Goal: Navigation & Orientation: Find specific page/section

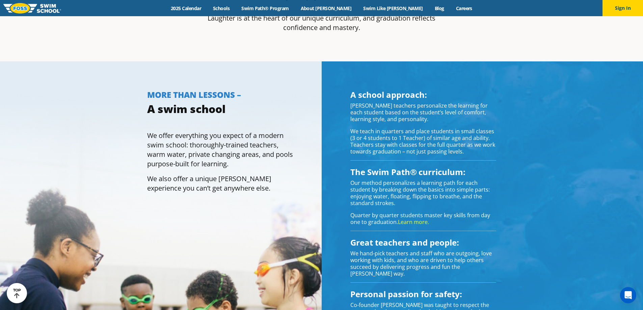
scroll to position [540, 0]
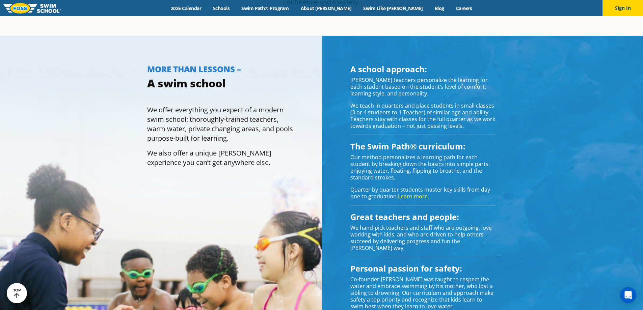
click at [264, 113] on p "We offer everything you expect of a modern swim school: thoroughly-trained teac…" at bounding box center [220, 124] width 146 height 38
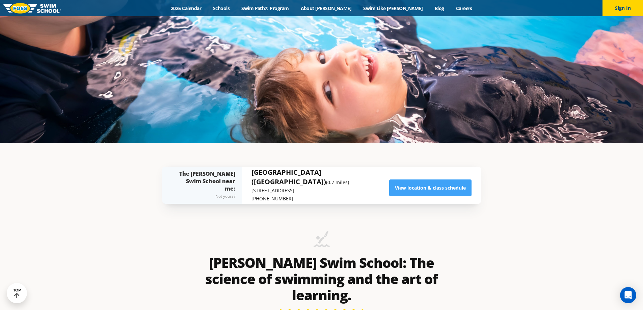
scroll to position [0, 0]
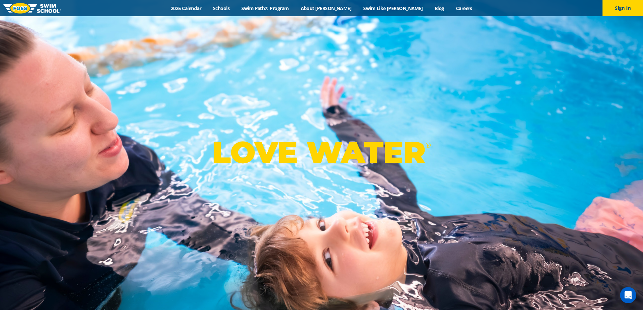
click at [53, 8] on img at bounding box center [32, 8] width 58 height 10
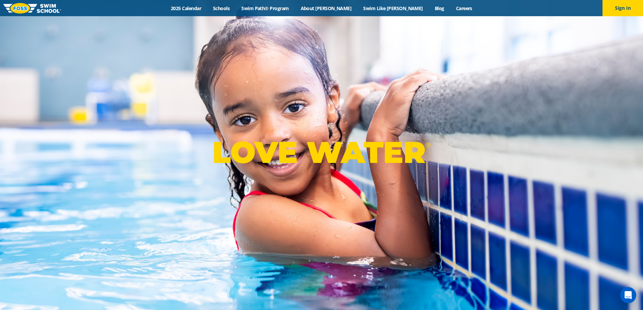
click at [51, 9] on img at bounding box center [32, 8] width 58 height 10
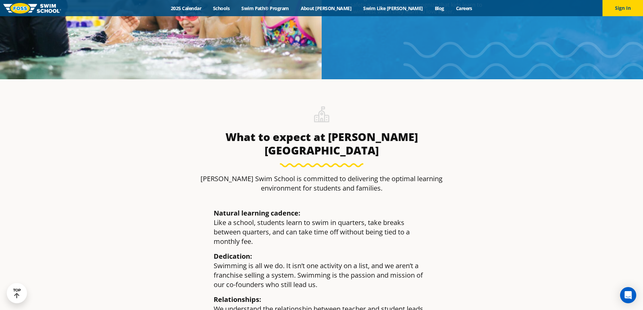
scroll to position [828, 0]
